Goal: Information Seeking & Learning: Learn about a topic

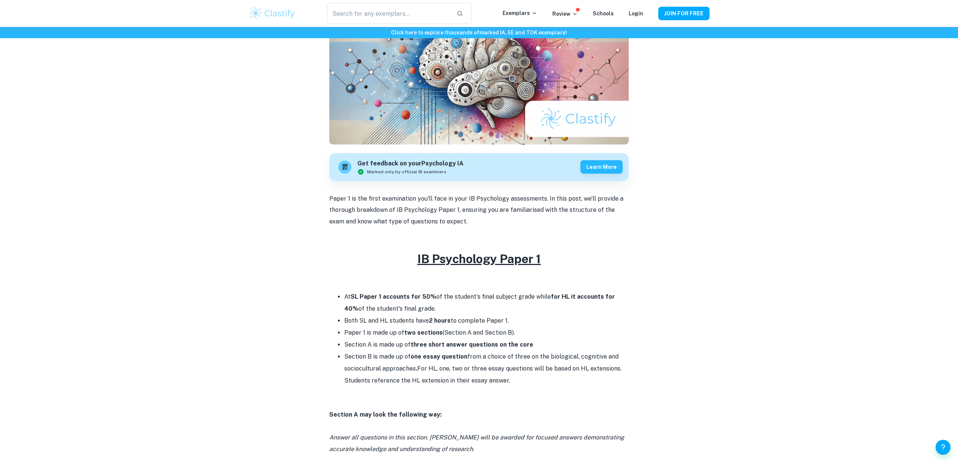
scroll to position [104, 0]
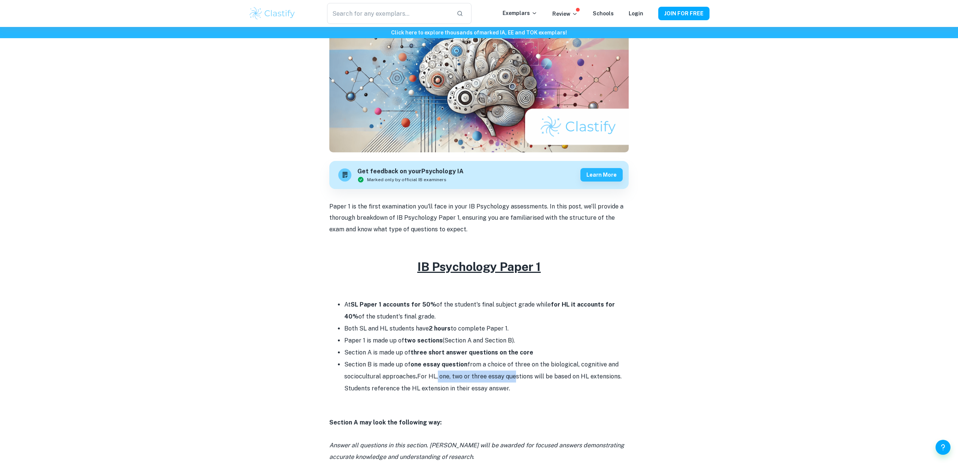
drag, startPoint x: 398, startPoint y: 344, endPoint x: 457, endPoint y: 347, distance: 59.6
click at [457, 359] on li "Section B is made up of one essay question from a choice of three on the biolog…" at bounding box center [486, 377] width 284 height 36
drag, startPoint x: 457, startPoint y: 347, endPoint x: 415, endPoint y: 345, distance: 42.7
click at [455, 359] on li "Section B is made up of one essay question from a choice of three on the biolog…" at bounding box center [486, 377] width 284 height 36
drag, startPoint x: 526, startPoint y: 348, endPoint x: 557, endPoint y: 350, distance: 31.1
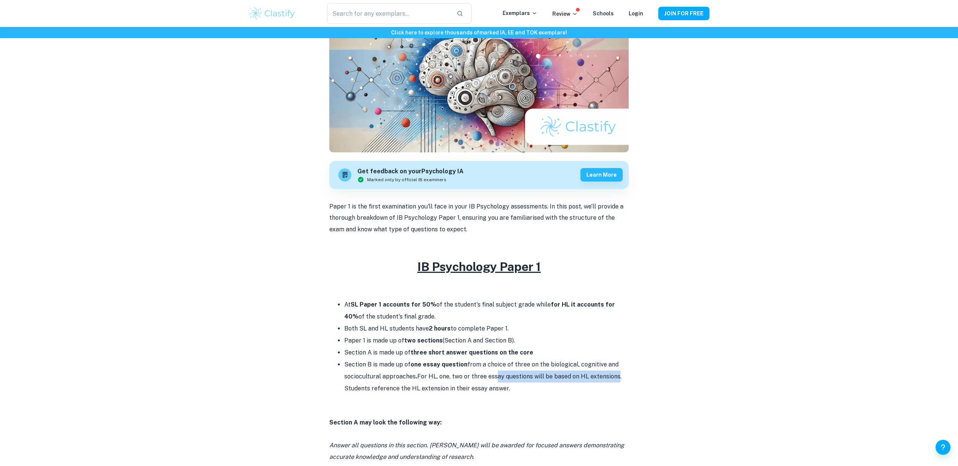
click at [557, 359] on li "Section B is made up of one essay question from a choice of three on the biolog…" at bounding box center [486, 377] width 284 height 36
click at [554, 359] on li "Section B is made up of one essay question from a choice of three on the biolog…" at bounding box center [486, 377] width 284 height 36
drag, startPoint x: 534, startPoint y: 347, endPoint x: 564, endPoint y: 348, distance: 30.0
click at [564, 359] on li "Section B is made up of one essay question from a choice of three on the biolog…" at bounding box center [486, 377] width 284 height 36
drag, startPoint x: 563, startPoint y: 348, endPoint x: 522, endPoint y: 344, distance: 41.0
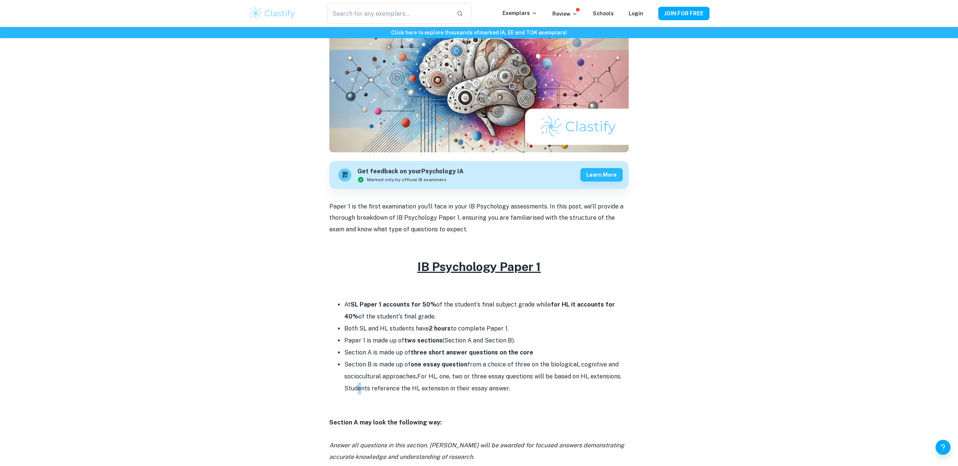
click at [546, 359] on li "Section B is made up of one essay question from a choice of three on the biolog…" at bounding box center [486, 377] width 284 height 36
drag, startPoint x: 409, startPoint y: 345, endPoint x: 463, endPoint y: 349, distance: 54.4
click at [464, 359] on li "Section B is made up of one essay question from a choice of three on the biolog…" at bounding box center [486, 377] width 284 height 36
click at [461, 359] on li "Section B is made up of one essay question from a choice of three on the biolog…" at bounding box center [486, 377] width 284 height 36
drag, startPoint x: 461, startPoint y: 346, endPoint x: 502, endPoint y: 346, distance: 41.5
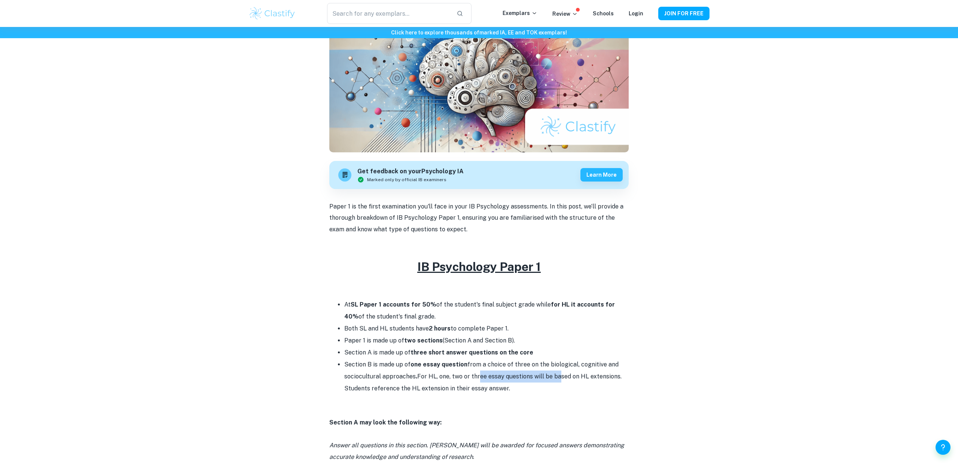
click at [497, 359] on li "Section B is made up of one essay question from a choice of three on the biolog…" at bounding box center [486, 377] width 284 height 36
click at [502, 359] on li "Section B is made up of one essay question from a choice of three on the biolog…" at bounding box center [486, 377] width 284 height 36
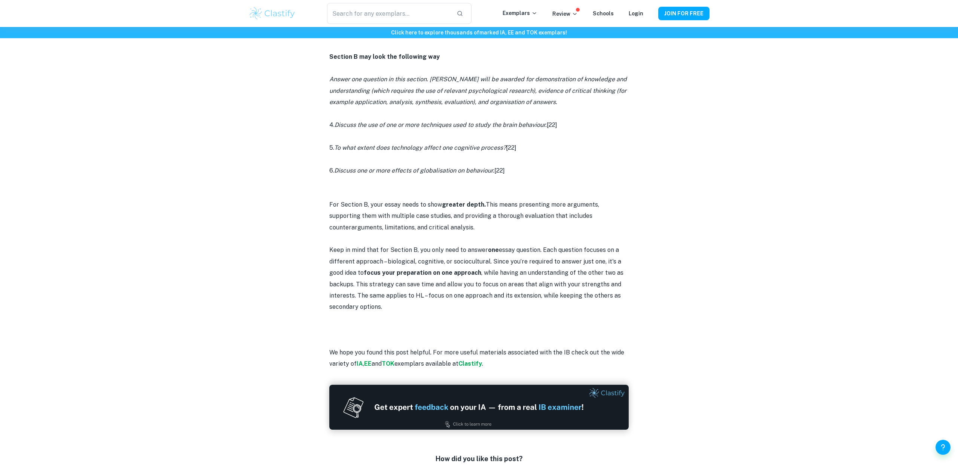
scroll to position [905, 0]
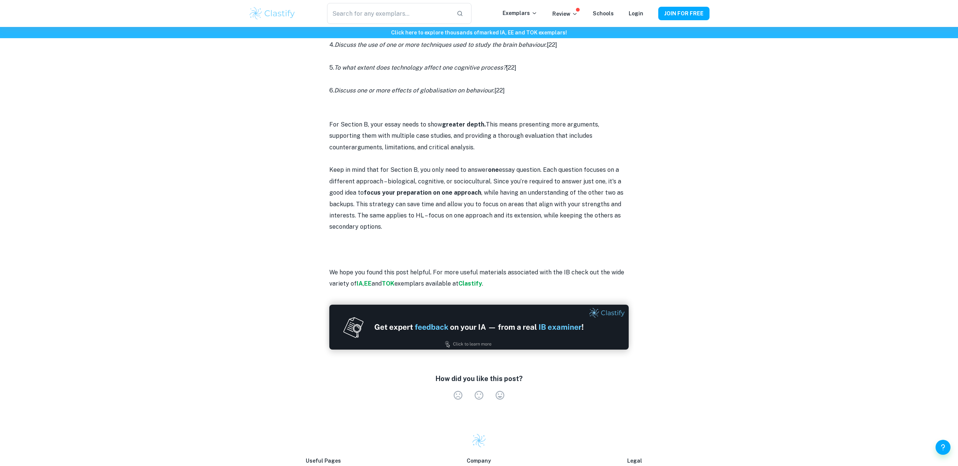
drag, startPoint x: 520, startPoint y: 335, endPoint x: 515, endPoint y: 334, distance: 4.9
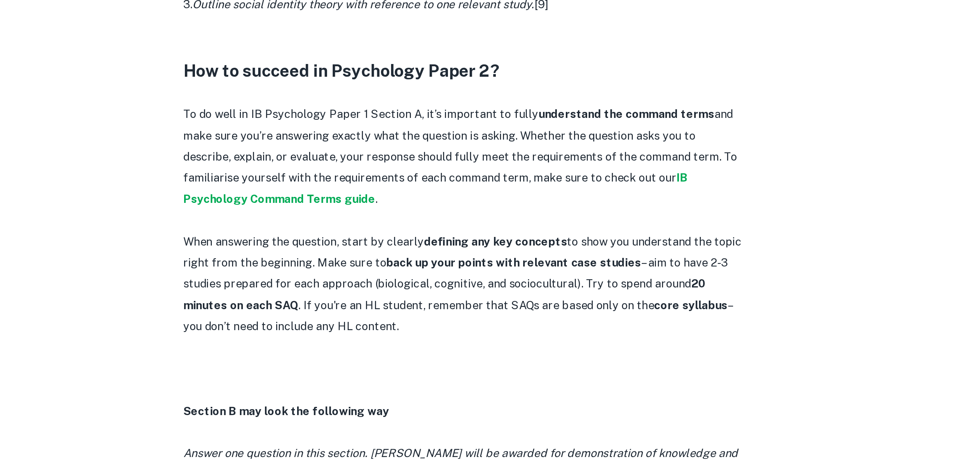
scroll to position [488, 0]
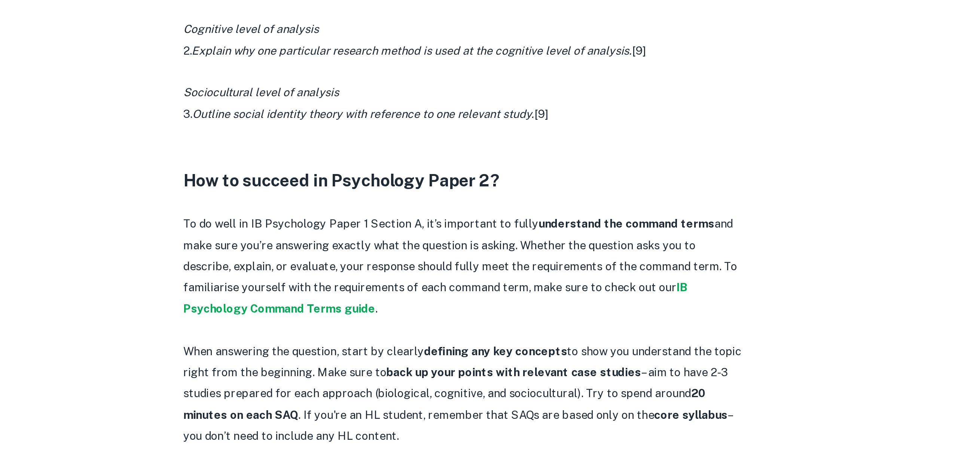
click at [437, 297] on p "When answering the question, start by clearly defining any key concepts to show…" at bounding box center [478, 325] width 299 height 57
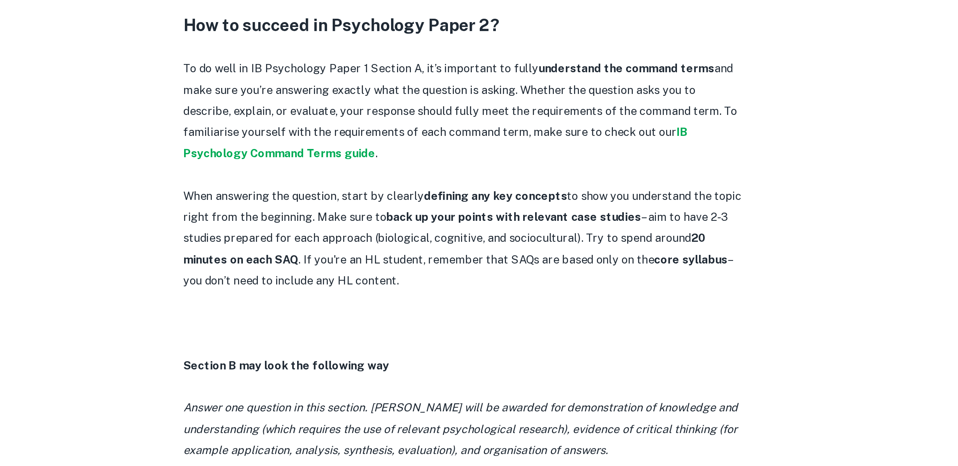
scroll to position [488, 0]
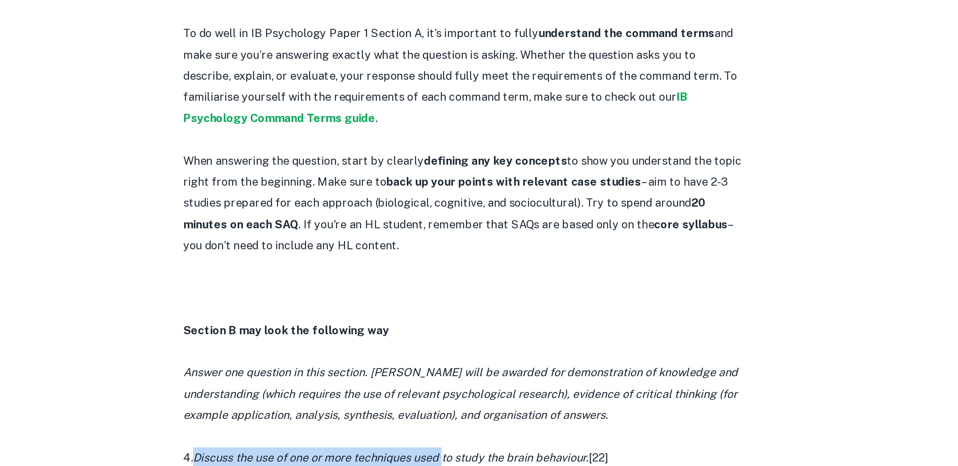
drag, startPoint x: 420, startPoint y: 361, endPoint x: 497, endPoint y: 354, distance: 77.4
click at [485, 456] on p "4. Discuss the use of one or more techniques used to study the brain behaviour.…" at bounding box center [478, 461] width 299 height 11
click at [497, 458] on icon "Discuss the use of one or more techniques used to study the brain behaviour." at bounding box center [441, 461] width 212 height 7
drag, startPoint x: 336, startPoint y: 367, endPoint x: 453, endPoint y: 372, distance: 116.9
click at [453, 372] on div "IB Psychology Paper 1 By Wojtek • [DATE] Get feedback on your Psychology IA Mar…" at bounding box center [479, 201] width 461 height 1265
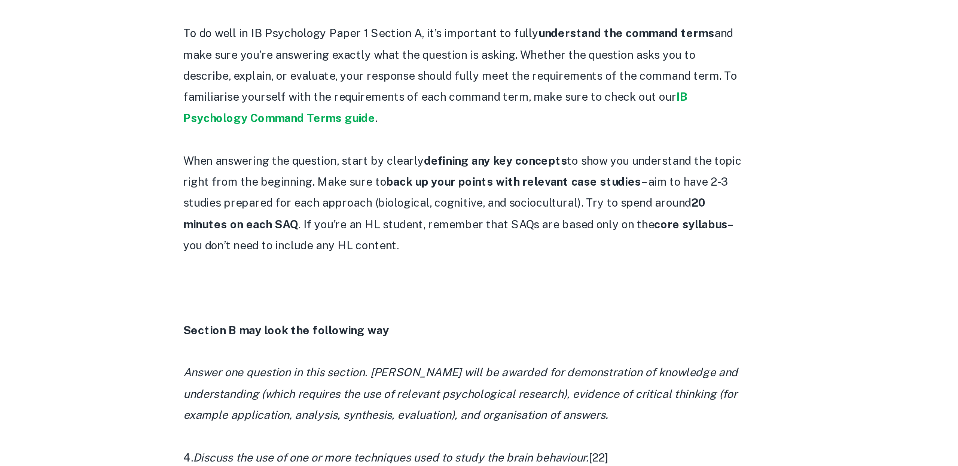
drag, startPoint x: 453, startPoint y: 372, endPoint x: 296, endPoint y: 352, distance: 157.6
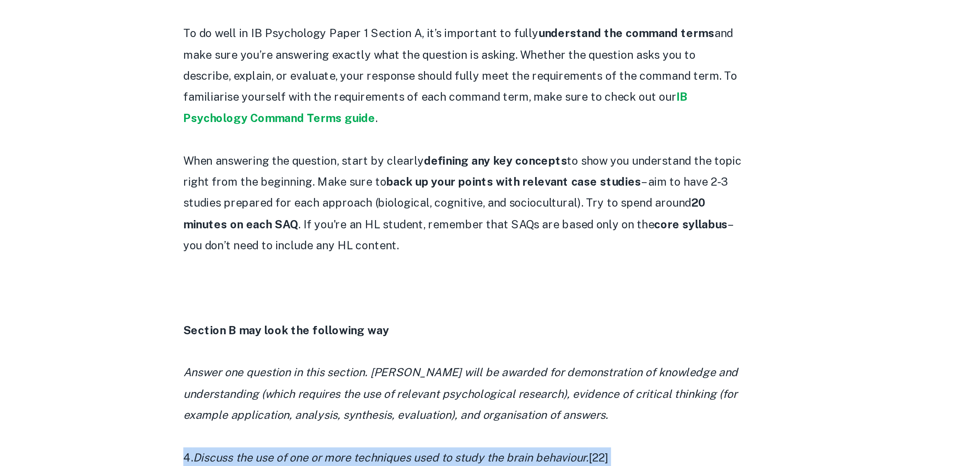
drag, startPoint x: 315, startPoint y: 354, endPoint x: 438, endPoint y: 372, distance: 124.1
click at [438, 372] on div "IB Psychology Paper 1 By Wojtek • [DATE] Get feedback on your Psychology IA Mar…" at bounding box center [479, 201] width 461 height 1265
